Goal: Task Accomplishment & Management: Manage account settings

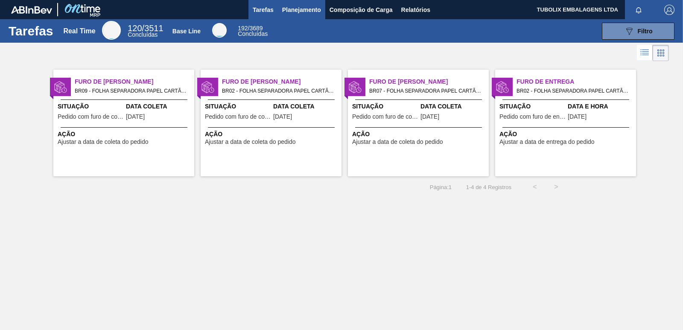
click at [298, 6] on span "Planejamento" at bounding box center [301, 10] width 39 height 10
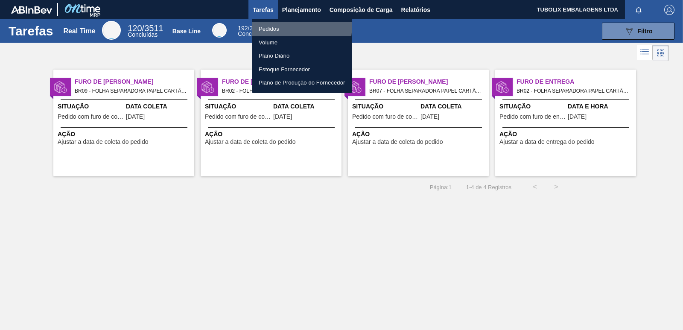
click at [280, 25] on li "Pedidos" at bounding box center [302, 29] width 100 height 14
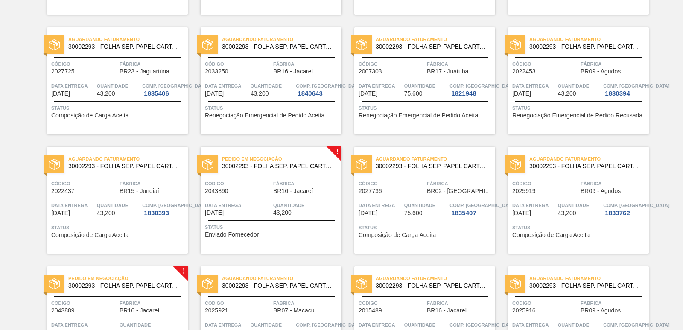
scroll to position [763, 0]
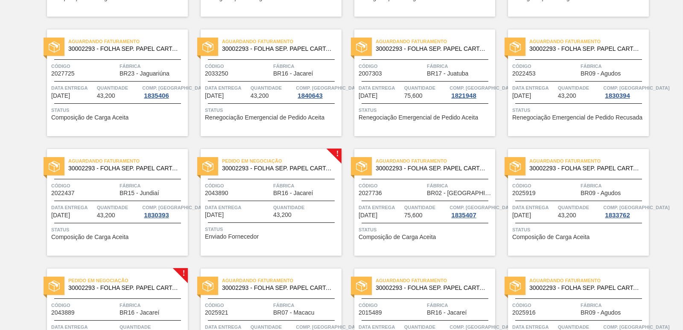
click at [277, 163] on span "Pedido em Negociação" at bounding box center [281, 161] width 119 height 9
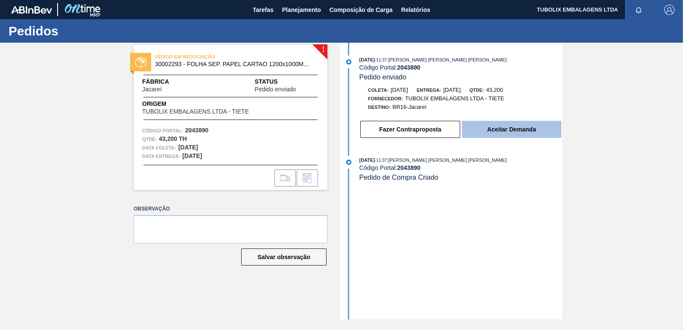
click at [497, 125] on button "Aceitar Demanda" at bounding box center [511, 129] width 99 height 17
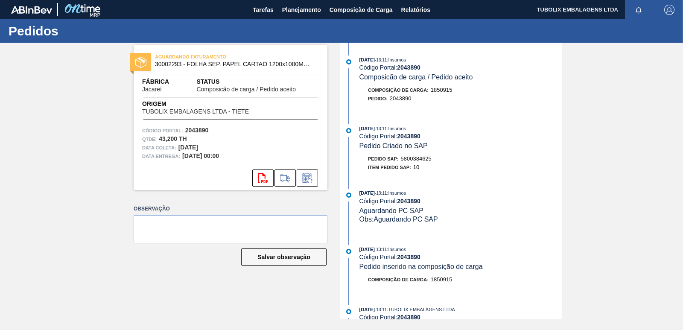
drag, startPoint x: 301, startPoint y: 14, endPoint x: 523, endPoint y: 111, distance: 242.2
click at [523, 111] on div "01/10/2025 - 13:11 : Insumos Código Portal: 2043890 Composicão de carga / Pedid…" at bounding box center [452, 83] width 220 height 56
click at [295, 6] on span "Planejamento" at bounding box center [301, 10] width 39 height 10
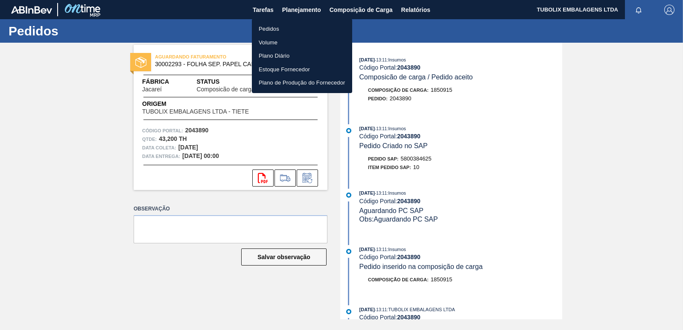
click at [288, 30] on li "Pedidos" at bounding box center [302, 29] width 100 height 14
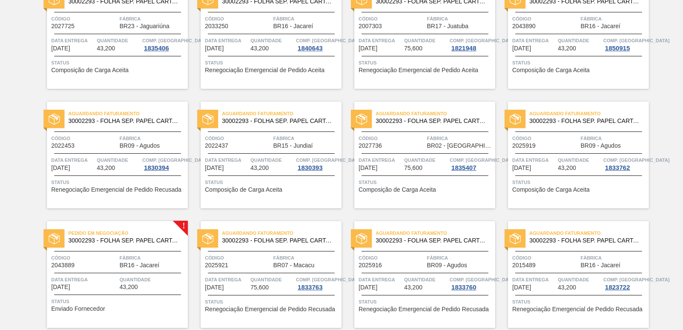
scroll to position [939, 0]
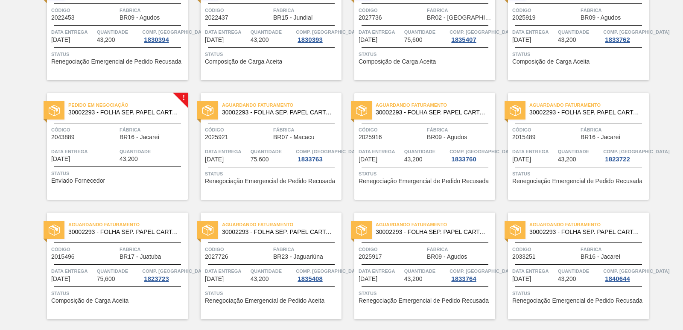
click at [110, 122] on div "Pedido em Negociação 30002293 - FOLHA SEP. PAPEL CARTAO 1200x1000M 350g Código …" at bounding box center [117, 146] width 141 height 107
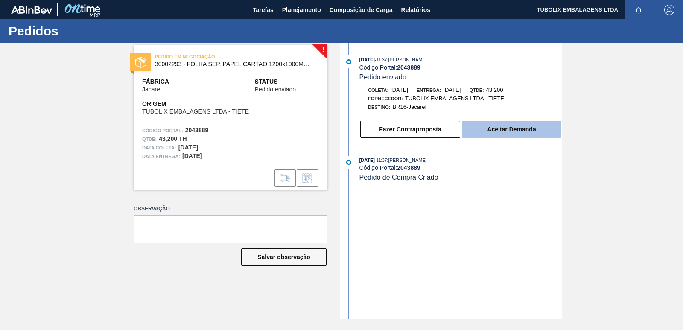
click at [512, 133] on button "Aceitar Demanda" at bounding box center [511, 129] width 99 height 17
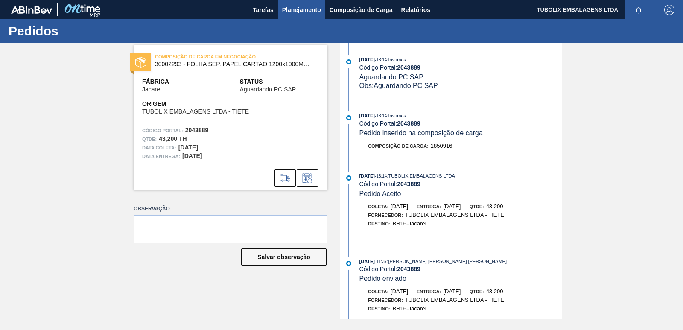
click at [301, 12] on span "Planejamento" at bounding box center [301, 10] width 39 height 10
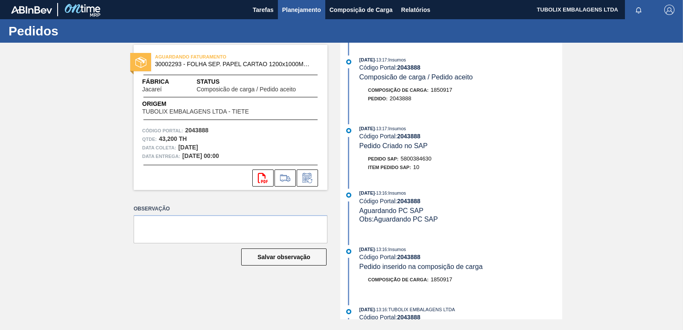
click at [289, 5] on span "Planejamento" at bounding box center [301, 10] width 39 height 10
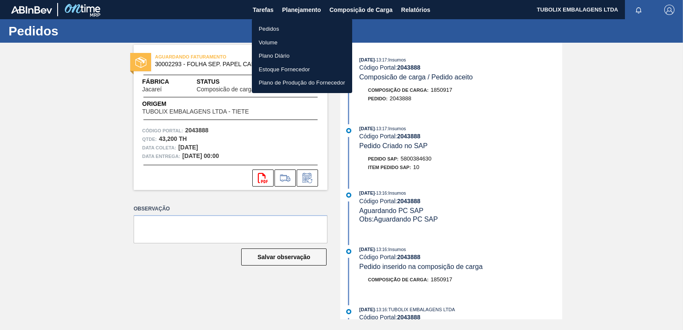
click at [285, 26] on li "Pedidos" at bounding box center [302, 29] width 100 height 14
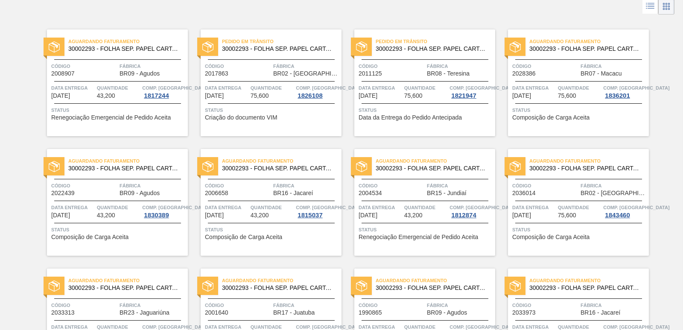
scroll to position [171, 0]
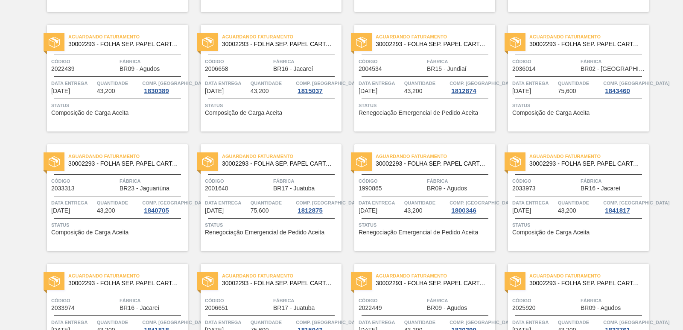
click at [146, 180] on span "Fábrica" at bounding box center [152, 181] width 66 height 9
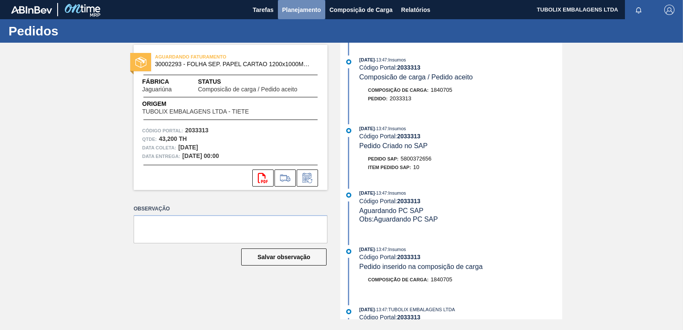
click at [308, 6] on span "Planejamento" at bounding box center [301, 10] width 39 height 10
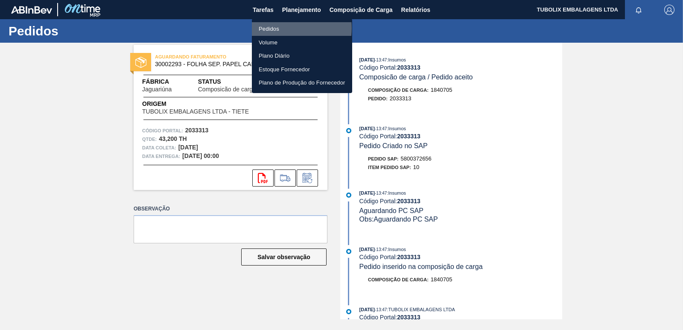
click at [274, 28] on li "Pedidos" at bounding box center [302, 29] width 100 height 14
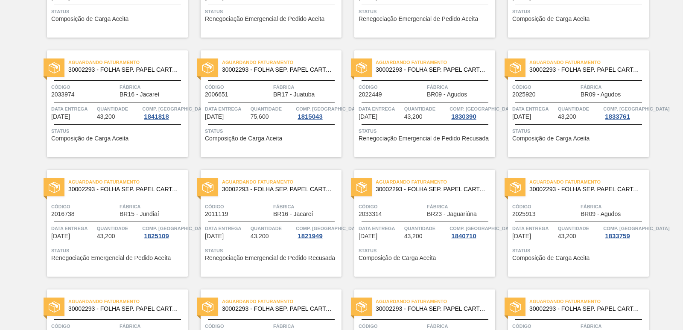
scroll to position [427, 0]
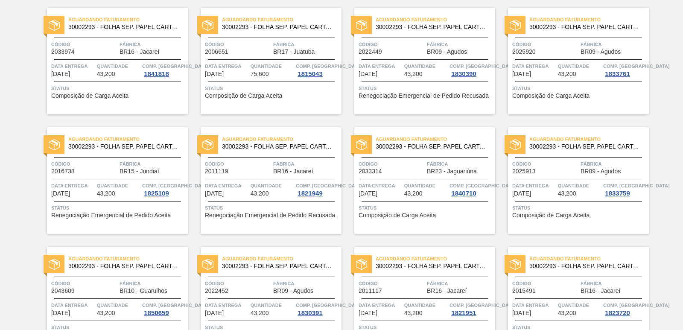
click at [417, 160] on span "Código" at bounding box center [391, 164] width 66 height 9
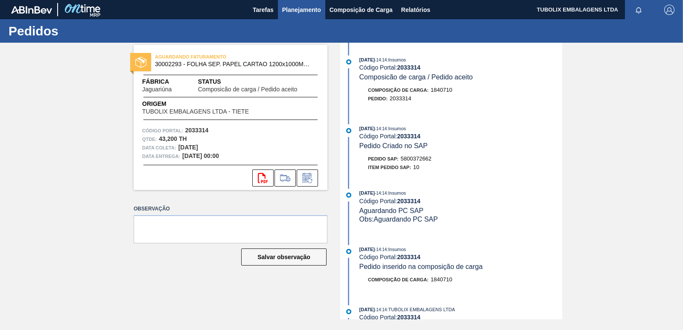
click at [306, 12] on span "Planejamento" at bounding box center [301, 10] width 39 height 10
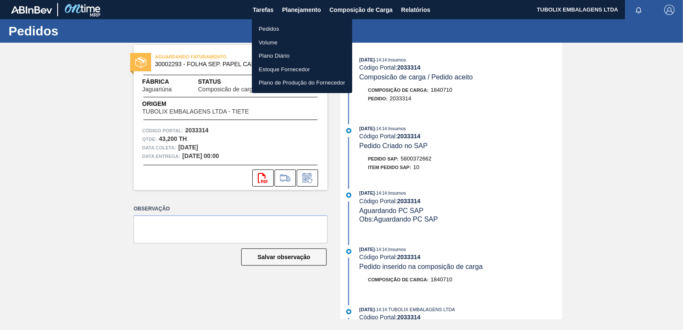
click at [277, 29] on li "Pedidos" at bounding box center [302, 29] width 100 height 14
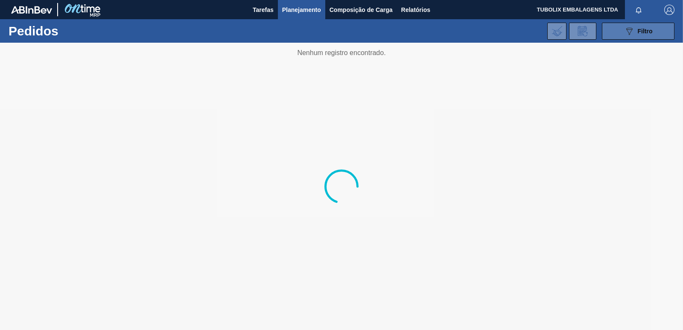
click at [631, 32] on icon "089F7B8B-B2A5-4AFE-B5C0-19BA573D28AC" at bounding box center [629, 31] width 10 height 10
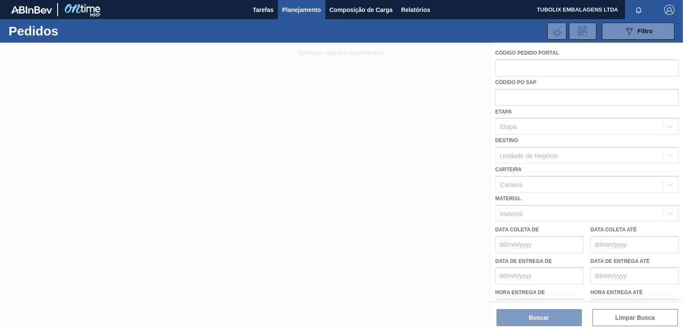
click at [535, 154] on div at bounding box center [341, 186] width 683 height 287
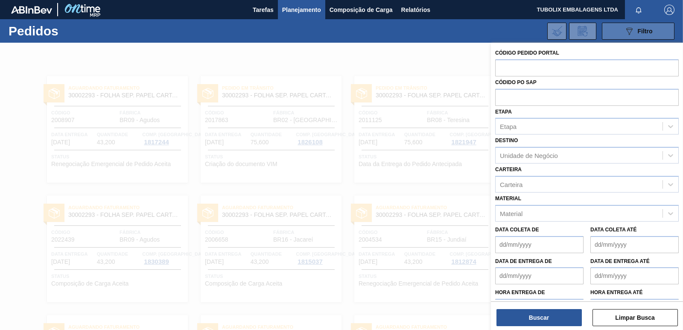
click at [618, 31] on button "089F7B8B-B2A5-4AFE-B5C0-19BA573D28AC Filtro" at bounding box center [638, 31] width 73 height 17
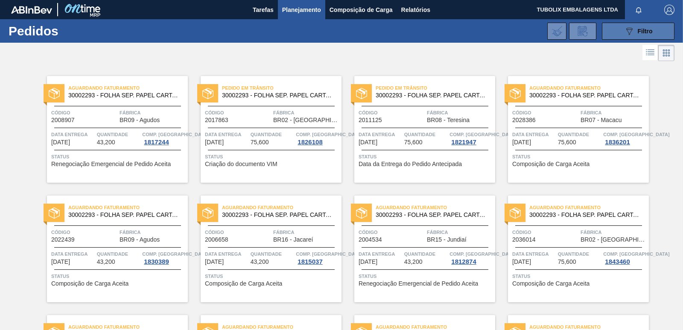
click at [612, 29] on button "089F7B8B-B2A5-4AFE-B5C0-19BA573D28AC Filtro" at bounding box center [638, 31] width 73 height 17
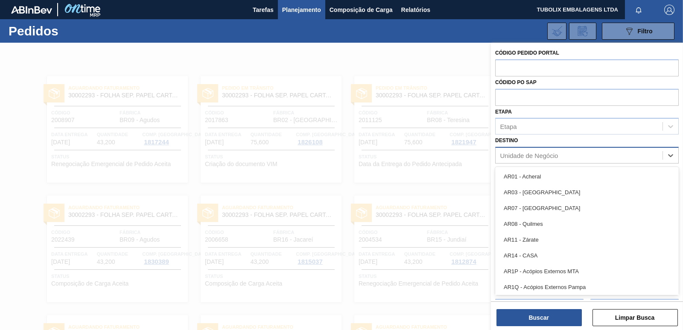
click at [532, 155] on div "Unidade de Negócio" at bounding box center [529, 155] width 58 height 7
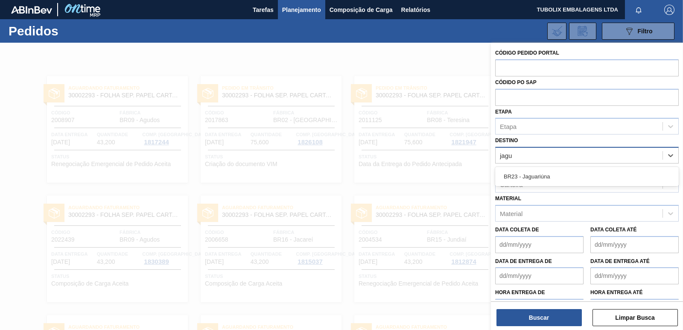
type input "jagua"
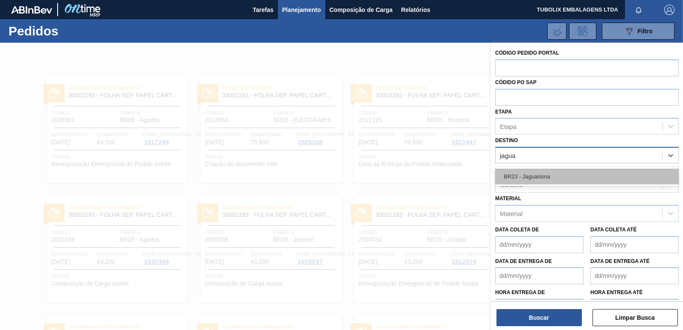
click at [535, 181] on div "BR23 - Jaguariúna" at bounding box center [586, 177] width 183 height 16
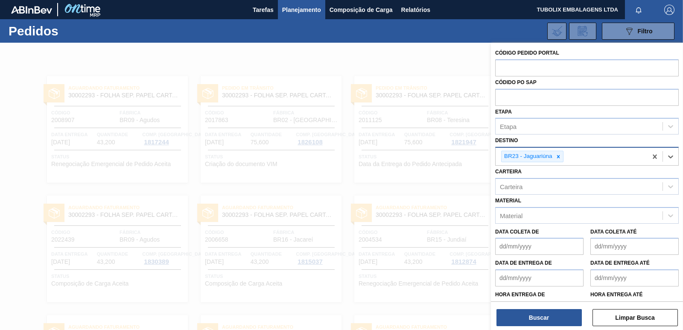
click at [547, 308] on div "Buscar Limpar Busca" at bounding box center [587, 313] width 192 height 24
click at [554, 317] on button "Buscar" at bounding box center [538, 317] width 85 height 17
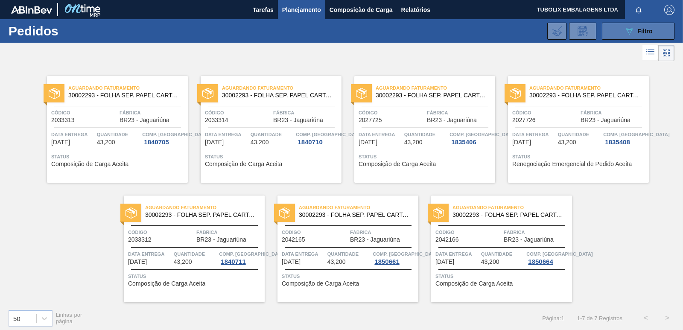
click at [643, 29] on span "Filtro" at bounding box center [644, 31] width 15 height 7
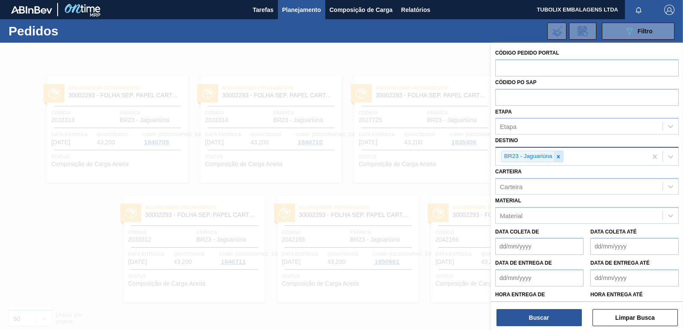
click at [556, 155] on icon at bounding box center [558, 157] width 6 height 6
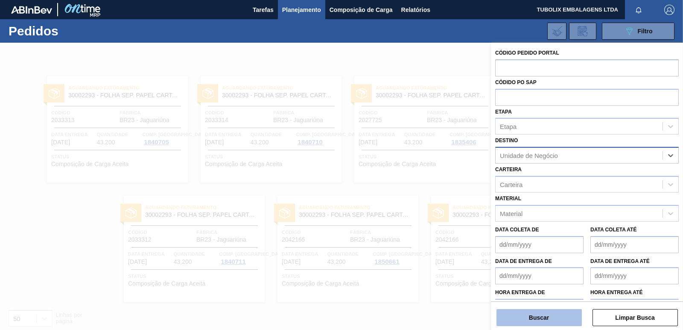
click at [536, 316] on button "Buscar" at bounding box center [538, 317] width 85 height 17
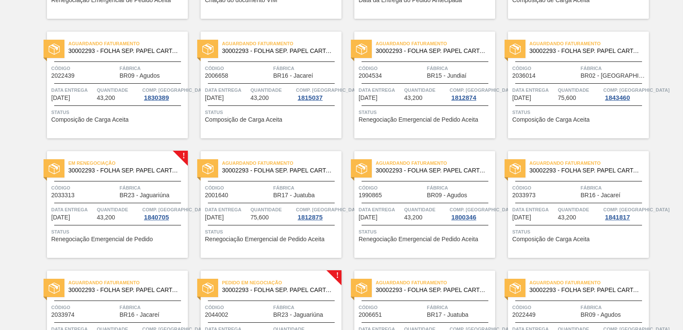
scroll to position [171, 0]
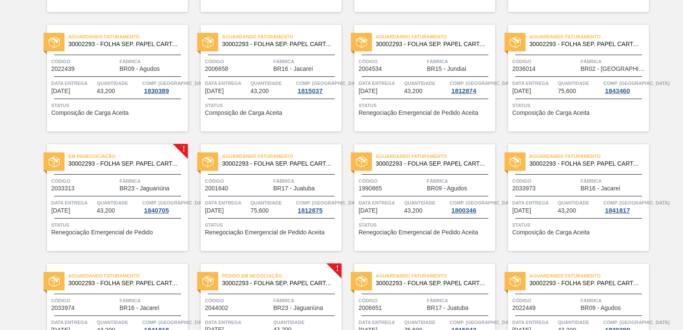
click at [120, 164] on span "30002293 - FOLHA SEP. PAPEL CARTAO 1200x1000M 350g" at bounding box center [124, 163] width 113 height 6
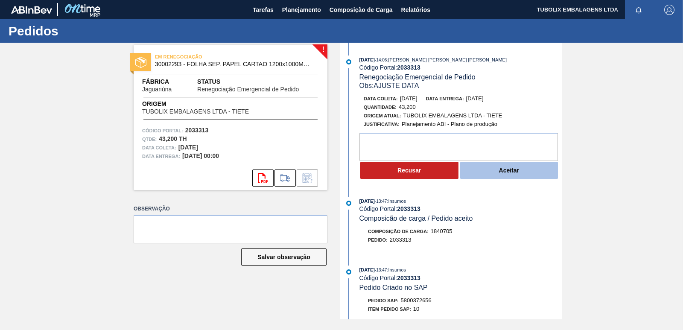
click at [504, 171] on button "Aceitar" at bounding box center [509, 170] width 98 height 17
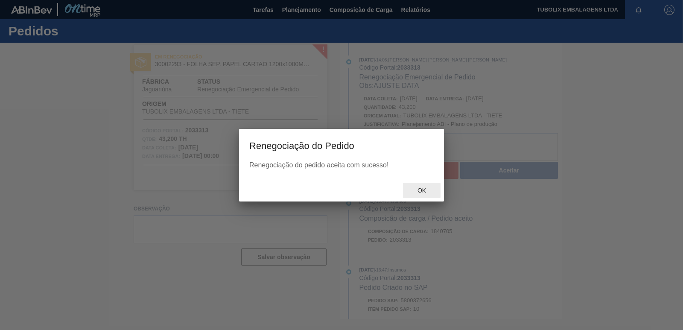
click at [419, 192] on span "Ok" at bounding box center [421, 190] width 22 height 7
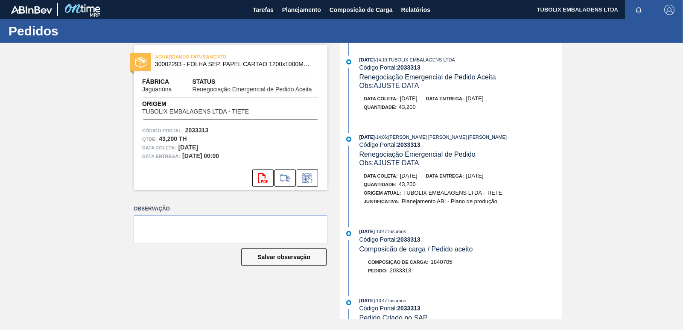
drag, startPoint x: 303, startPoint y: 9, endPoint x: 307, endPoint y: 22, distance: 13.2
click at [303, 9] on span "Planejamento" at bounding box center [301, 10] width 39 height 10
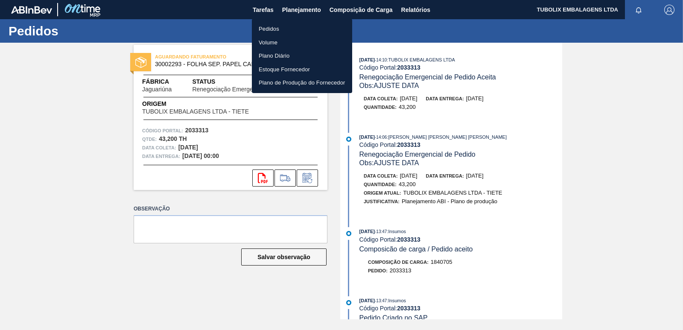
click at [297, 11] on div at bounding box center [341, 165] width 683 height 330
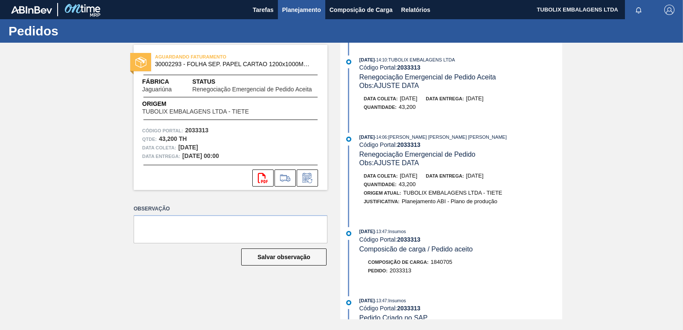
click at [300, 9] on span "Planejamento" at bounding box center [301, 10] width 39 height 10
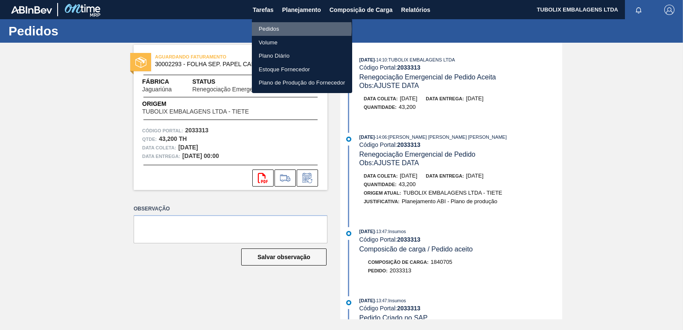
click at [287, 29] on li "Pedidos" at bounding box center [302, 29] width 100 height 14
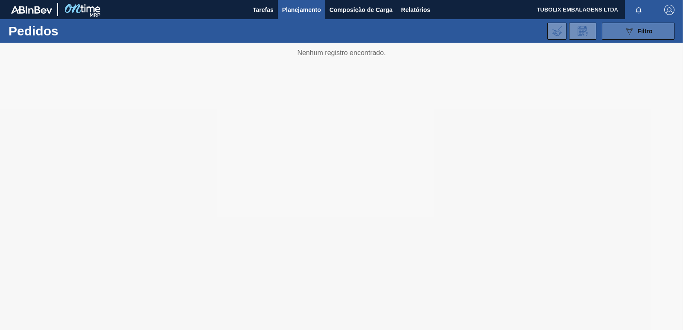
click at [630, 28] on icon "089F7B8B-B2A5-4AFE-B5C0-19BA573D28AC" at bounding box center [629, 31] width 10 height 10
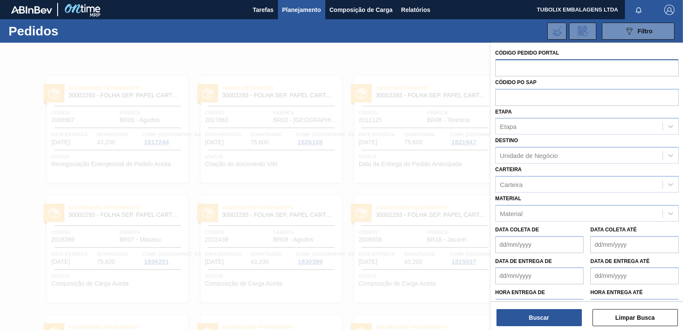
click at [509, 67] on input "text" at bounding box center [586, 67] width 183 height 16
paste input "2044002"
type input "2044002"
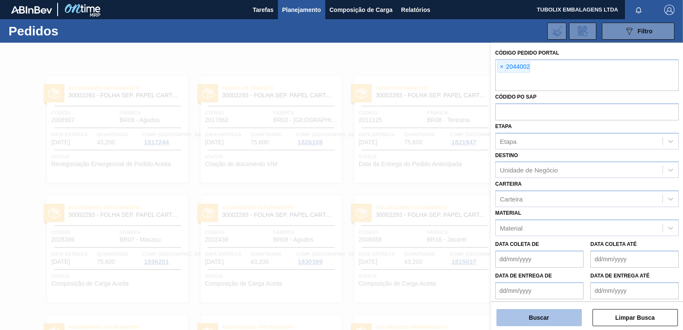
click at [540, 318] on button "Buscar" at bounding box center [538, 317] width 85 height 17
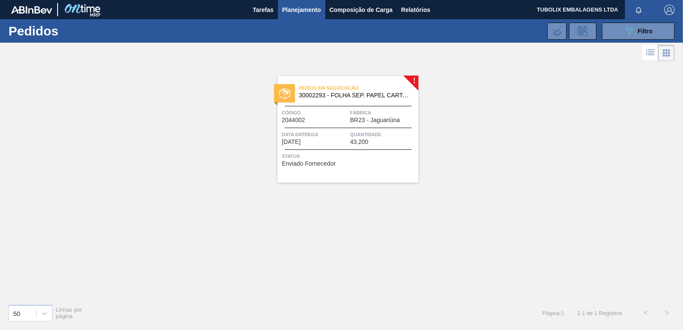
click at [339, 97] on span "30002293 - FOLHA SEP. PAPEL CARTAO 1200x1000M 350g" at bounding box center [355, 95] width 113 height 6
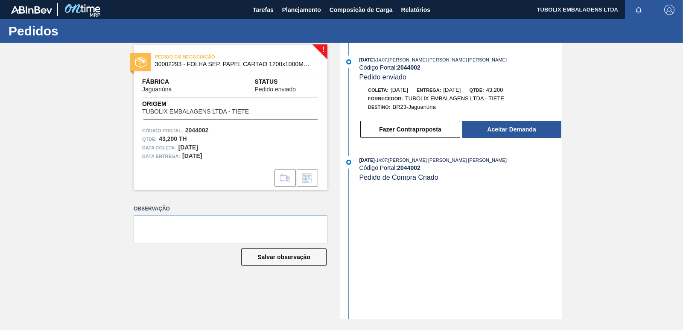
click at [465, 131] on button "Aceitar Demanda" at bounding box center [511, 129] width 99 height 17
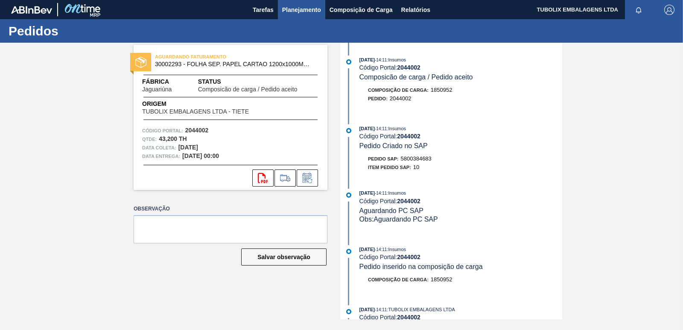
click at [298, 9] on span "Planejamento" at bounding box center [301, 10] width 39 height 10
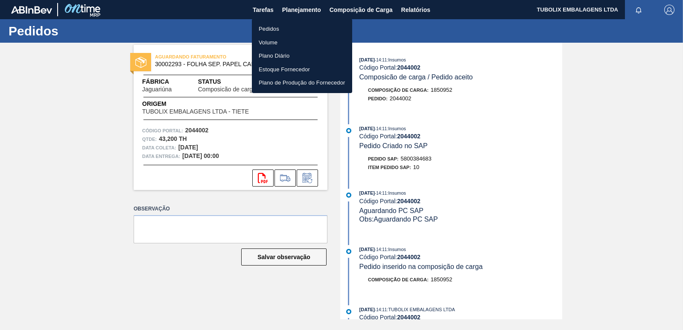
drag, startPoint x: 273, startPoint y: 32, endPoint x: 277, endPoint y: 32, distance: 4.8
click at [272, 31] on li "Pedidos" at bounding box center [302, 29] width 100 height 14
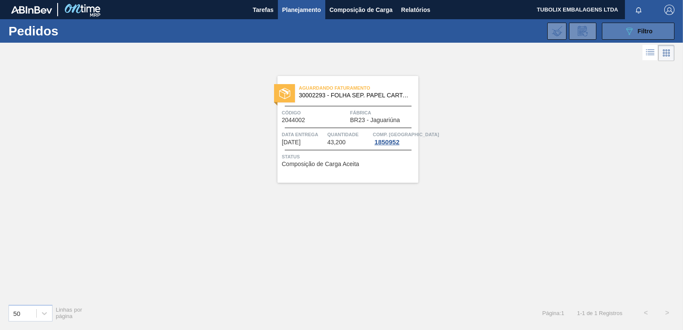
click at [609, 34] on button "089F7B8B-B2A5-4AFE-B5C0-19BA573D28AC Filtro" at bounding box center [638, 31] width 73 height 17
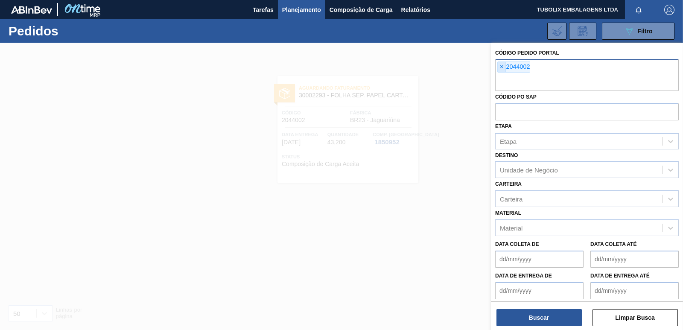
click at [501, 68] on span "×" at bounding box center [501, 67] width 8 height 10
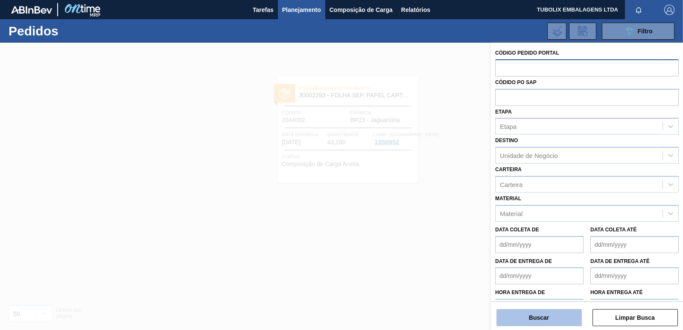
click at [518, 320] on button "Buscar" at bounding box center [538, 317] width 85 height 17
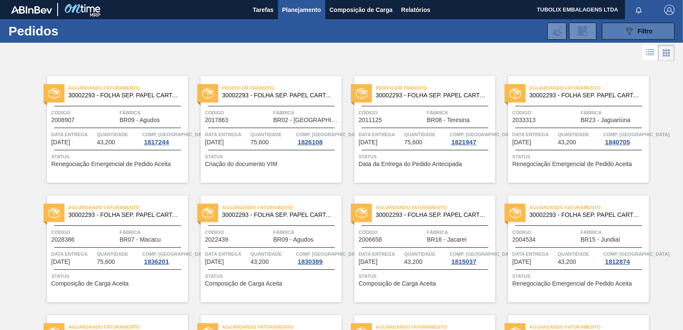
click at [605, 27] on button "089F7B8B-B2A5-4AFE-B5C0-19BA573D28AC Filtro" at bounding box center [638, 31] width 73 height 17
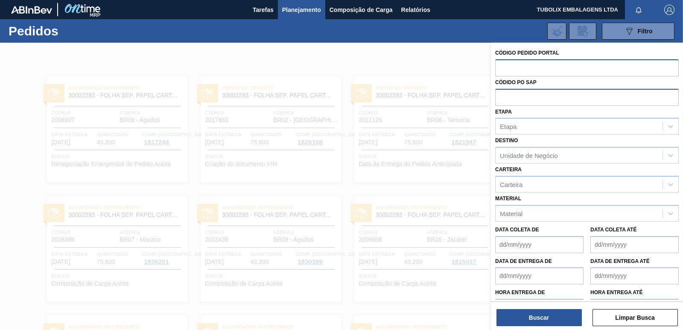
click at [514, 99] on input "text" at bounding box center [586, 97] width 183 height 16
paste input "text"
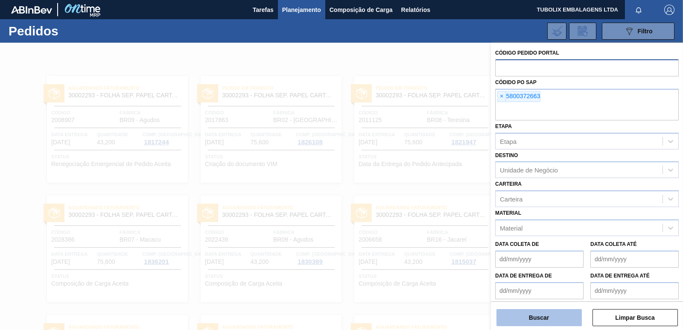
click at [541, 314] on button "Buscar" at bounding box center [538, 317] width 85 height 17
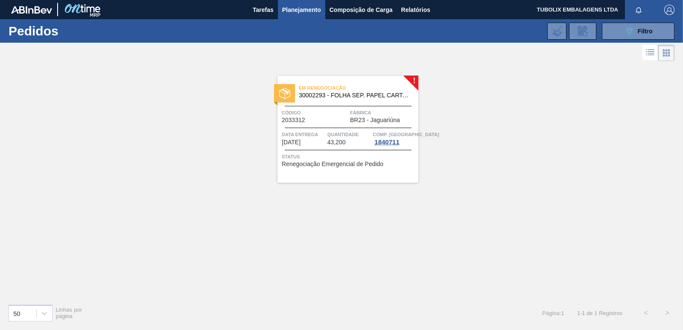
click at [346, 109] on span "Código" at bounding box center [315, 112] width 66 height 9
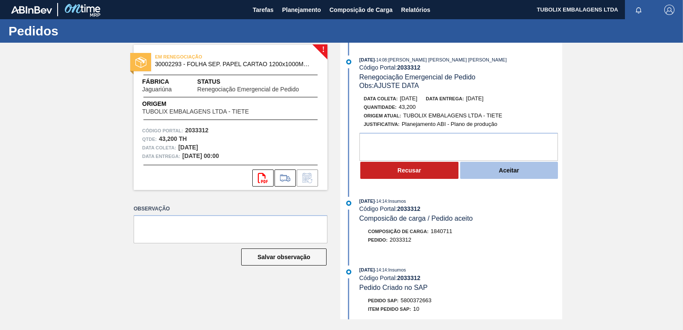
click at [506, 166] on button "Aceitar" at bounding box center [509, 170] width 98 height 17
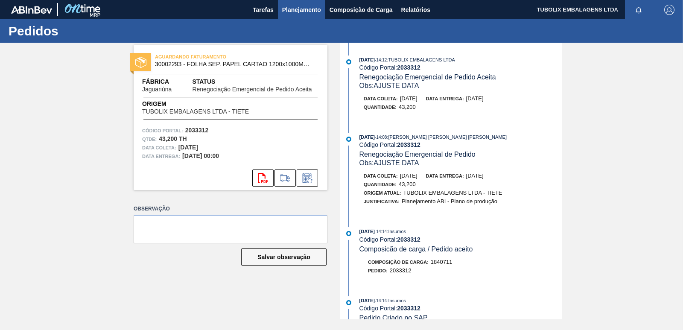
click at [310, 10] on span "Planejamento" at bounding box center [301, 10] width 39 height 10
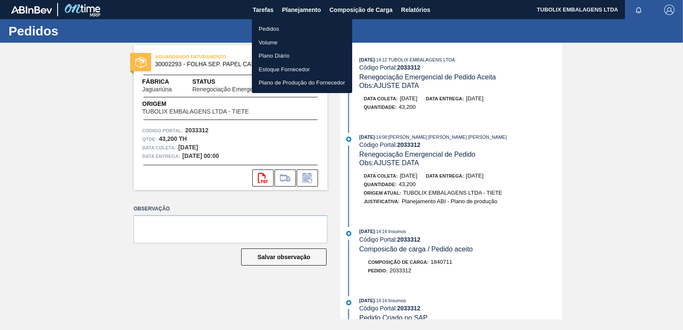
click at [273, 32] on li "Pedidos" at bounding box center [302, 29] width 100 height 14
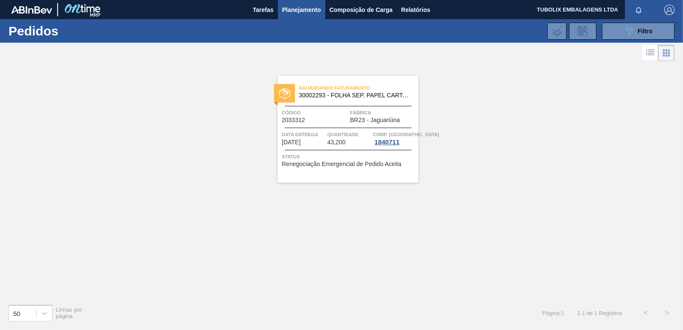
drag, startPoint x: 619, startPoint y: 27, endPoint x: 577, endPoint y: 69, distance: 59.4
click at [620, 27] on button "089F7B8B-B2A5-4AFE-B5C0-19BA573D28AC Filtro" at bounding box center [638, 31] width 73 height 17
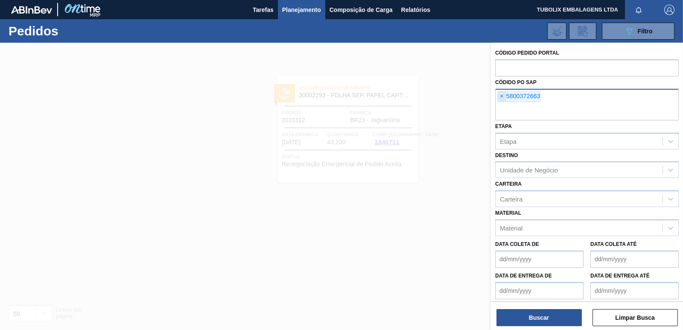
click at [499, 96] on span "×" at bounding box center [501, 96] width 8 height 10
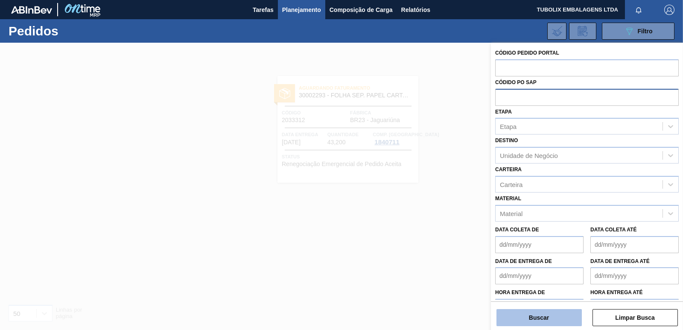
click at [546, 313] on button "Buscar" at bounding box center [538, 317] width 85 height 17
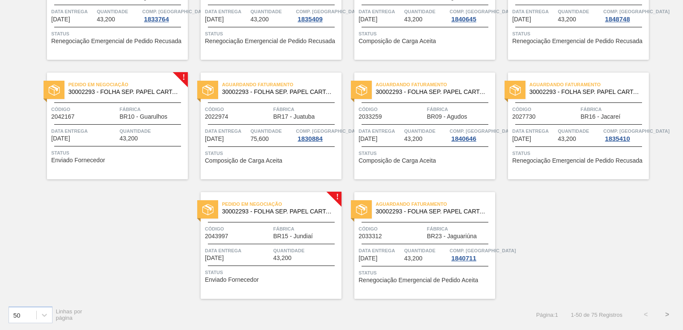
scroll to position [1318, 0]
click at [288, 235] on span "BR15 - Jundiaí" at bounding box center [293, 236] width 40 height 6
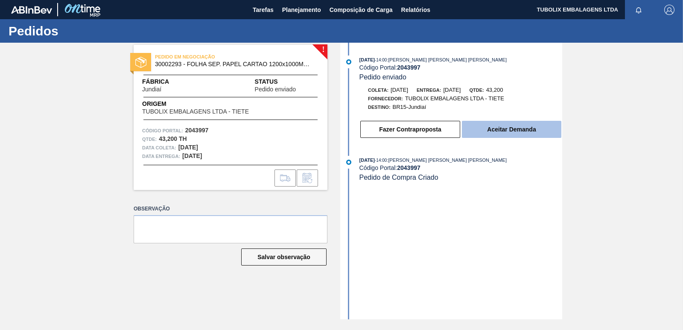
click at [507, 132] on button "Aceitar Demanda" at bounding box center [511, 129] width 99 height 17
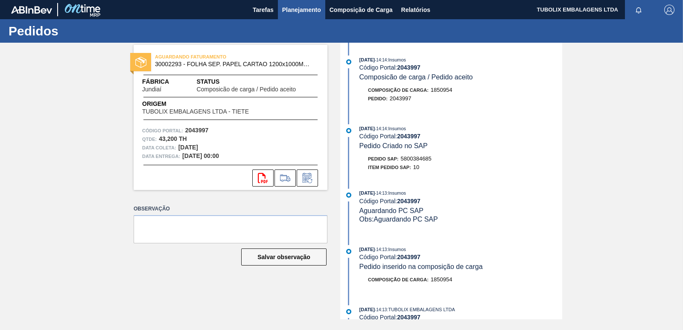
click at [296, 11] on span "Planejamento" at bounding box center [301, 10] width 39 height 10
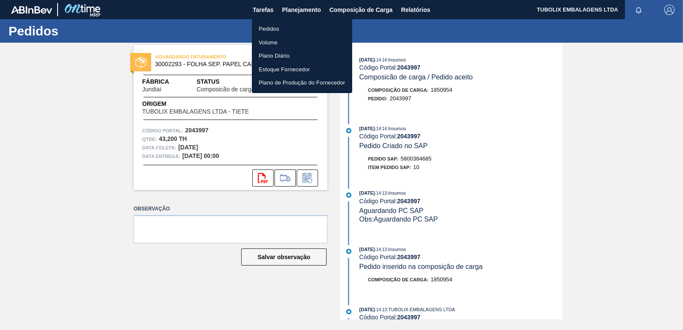
click at [278, 27] on li "Pedidos" at bounding box center [302, 29] width 100 height 14
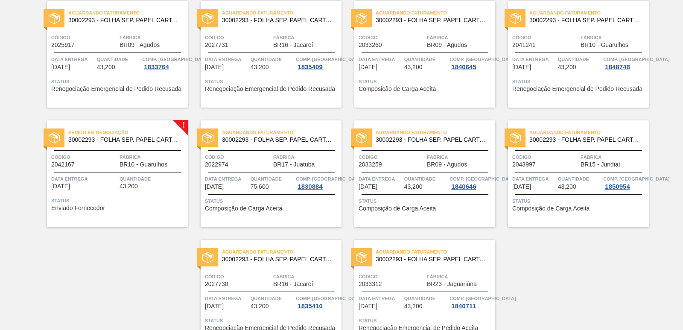
scroll to position [1318, 0]
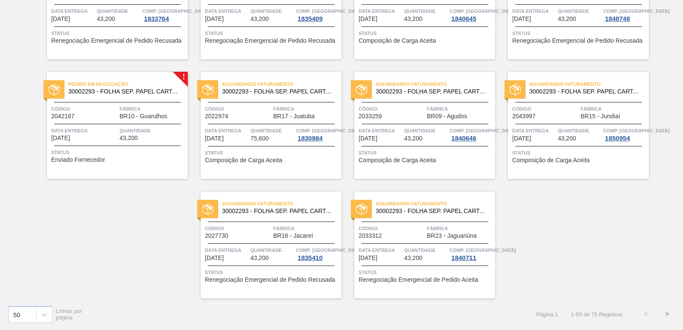
click at [669, 312] on button ">" at bounding box center [666, 313] width 21 height 21
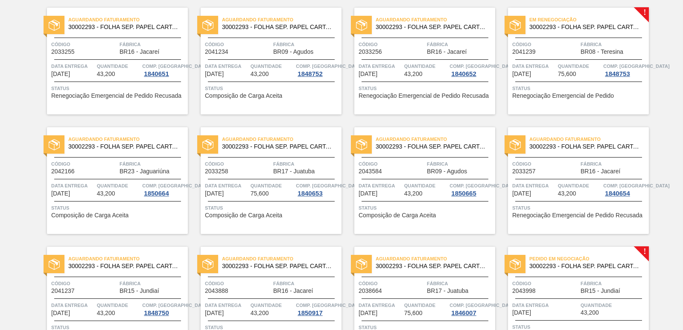
scroll to position [384, 0]
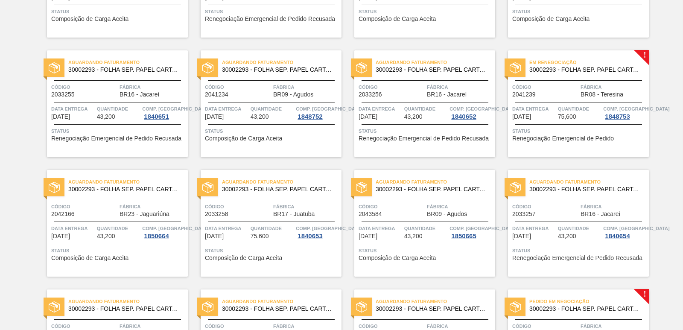
click at [567, 96] on div "Código 2041239" at bounding box center [545, 90] width 66 height 15
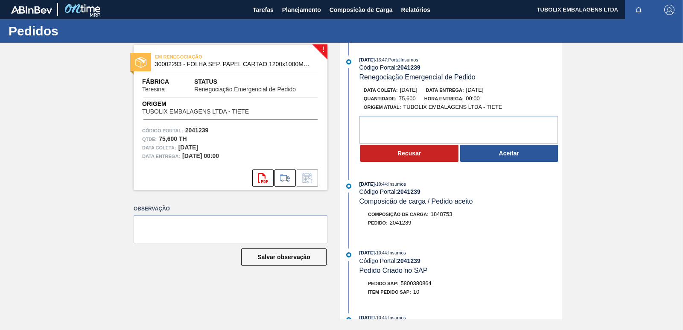
click at [430, 166] on div "01/10/2025 - 13:47 : PortalInsumos Código Portal: 2041239 Renegociação Emergenc…" at bounding box center [452, 110] width 220 height 111
click at [432, 158] on button "Recusar" at bounding box center [409, 153] width 98 height 17
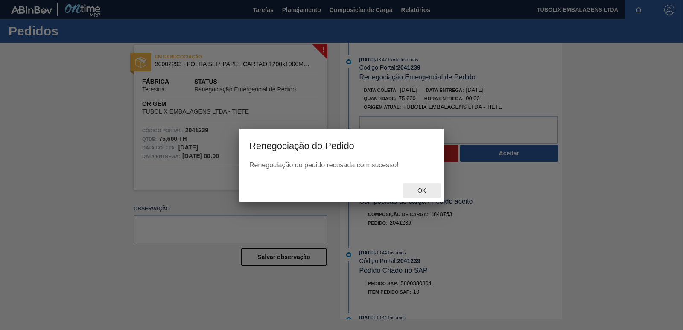
click at [418, 190] on span "Ok" at bounding box center [421, 190] width 22 height 7
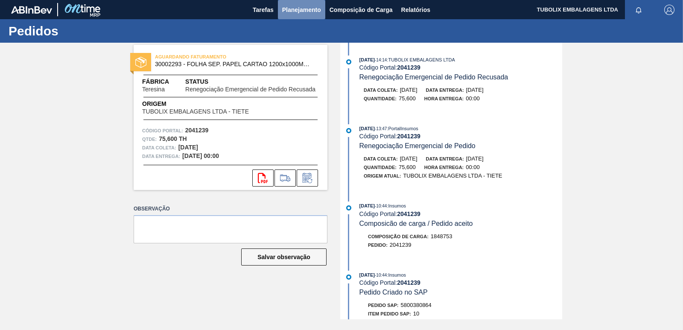
click at [296, 9] on span "Planejamento" at bounding box center [301, 10] width 39 height 10
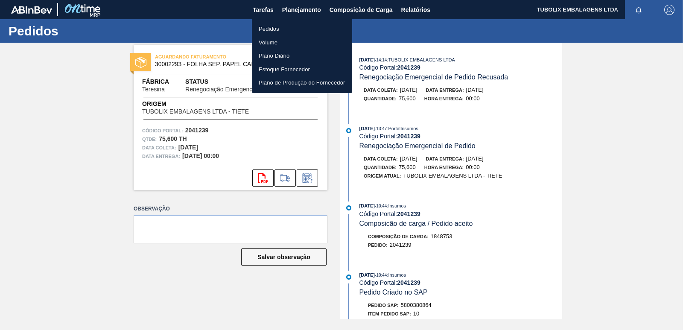
click at [282, 33] on li "Pedidos" at bounding box center [302, 29] width 100 height 14
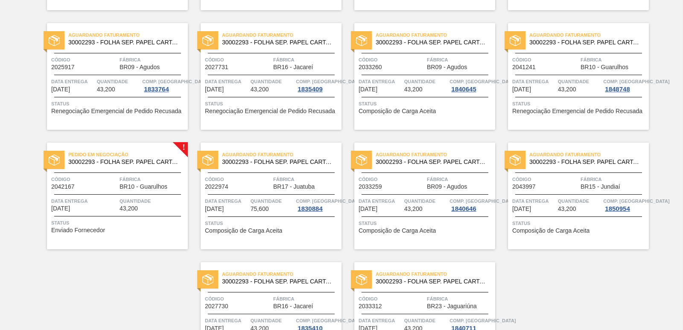
scroll to position [1318, 0]
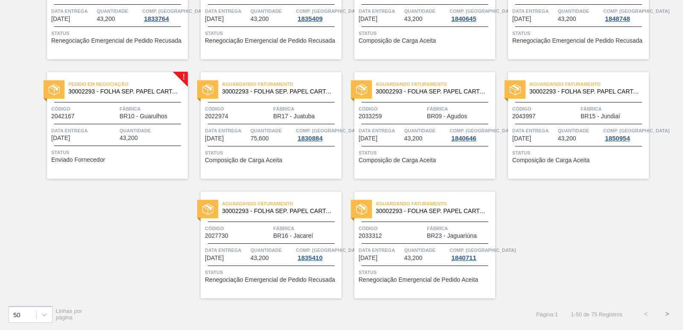
click at [667, 312] on button ">" at bounding box center [666, 313] width 21 height 21
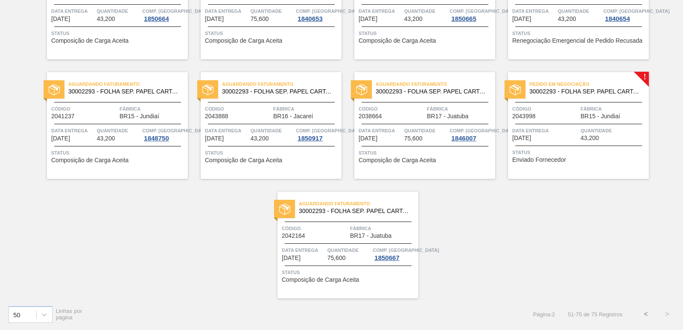
scroll to position [601, 0]
click at [582, 133] on span "Quantidade" at bounding box center [613, 130] width 66 height 9
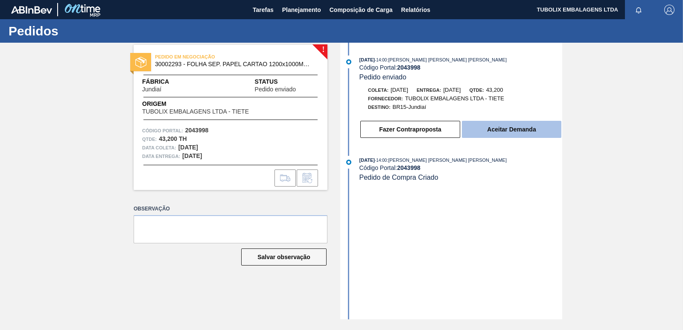
click at [542, 135] on button "Aceitar Demanda" at bounding box center [511, 129] width 99 height 17
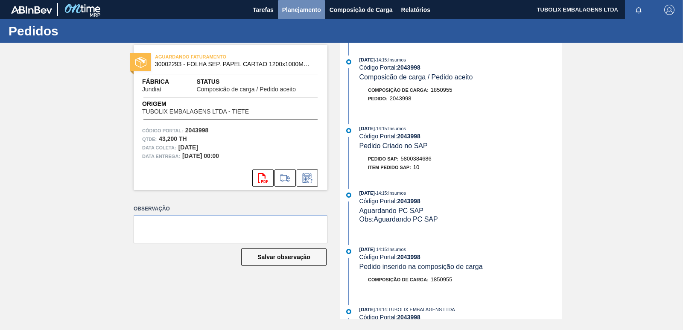
click at [288, 6] on span "Planejamento" at bounding box center [301, 10] width 39 height 10
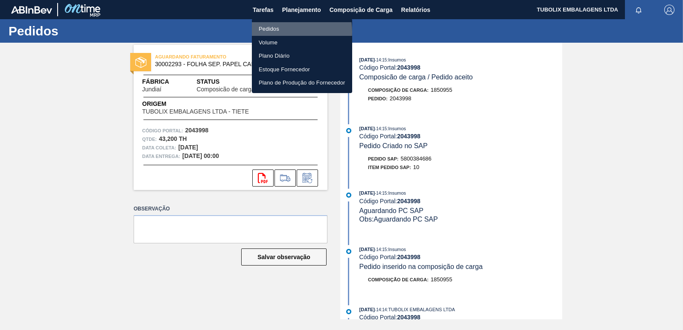
click at [276, 32] on li "Pedidos" at bounding box center [302, 29] width 100 height 14
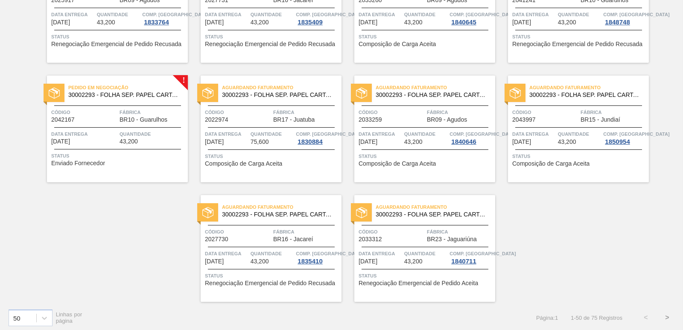
scroll to position [1318, 0]
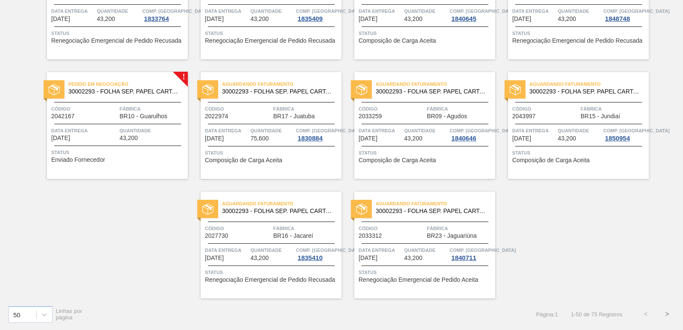
click at [666, 314] on button ">" at bounding box center [666, 313] width 21 height 21
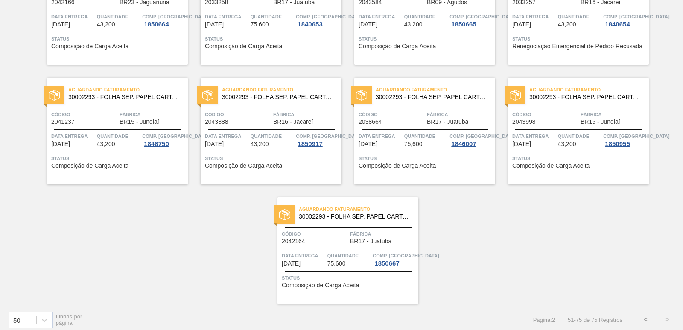
scroll to position [601, 0]
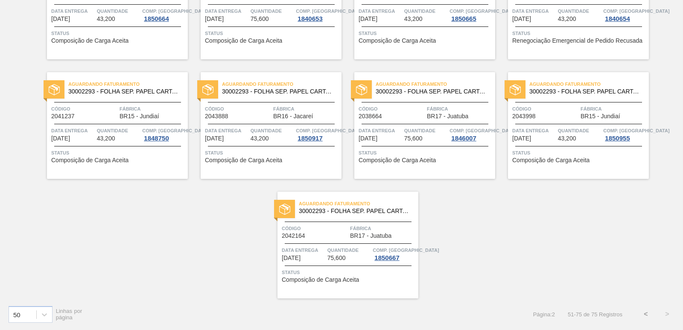
click at [647, 315] on button "<" at bounding box center [645, 313] width 21 height 21
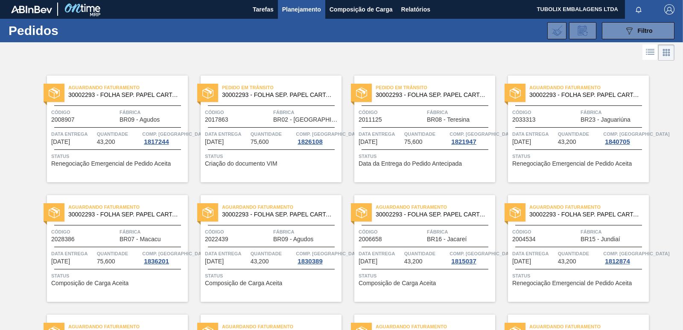
scroll to position [0, 0]
